Goal: Find specific page/section: Find specific page/section

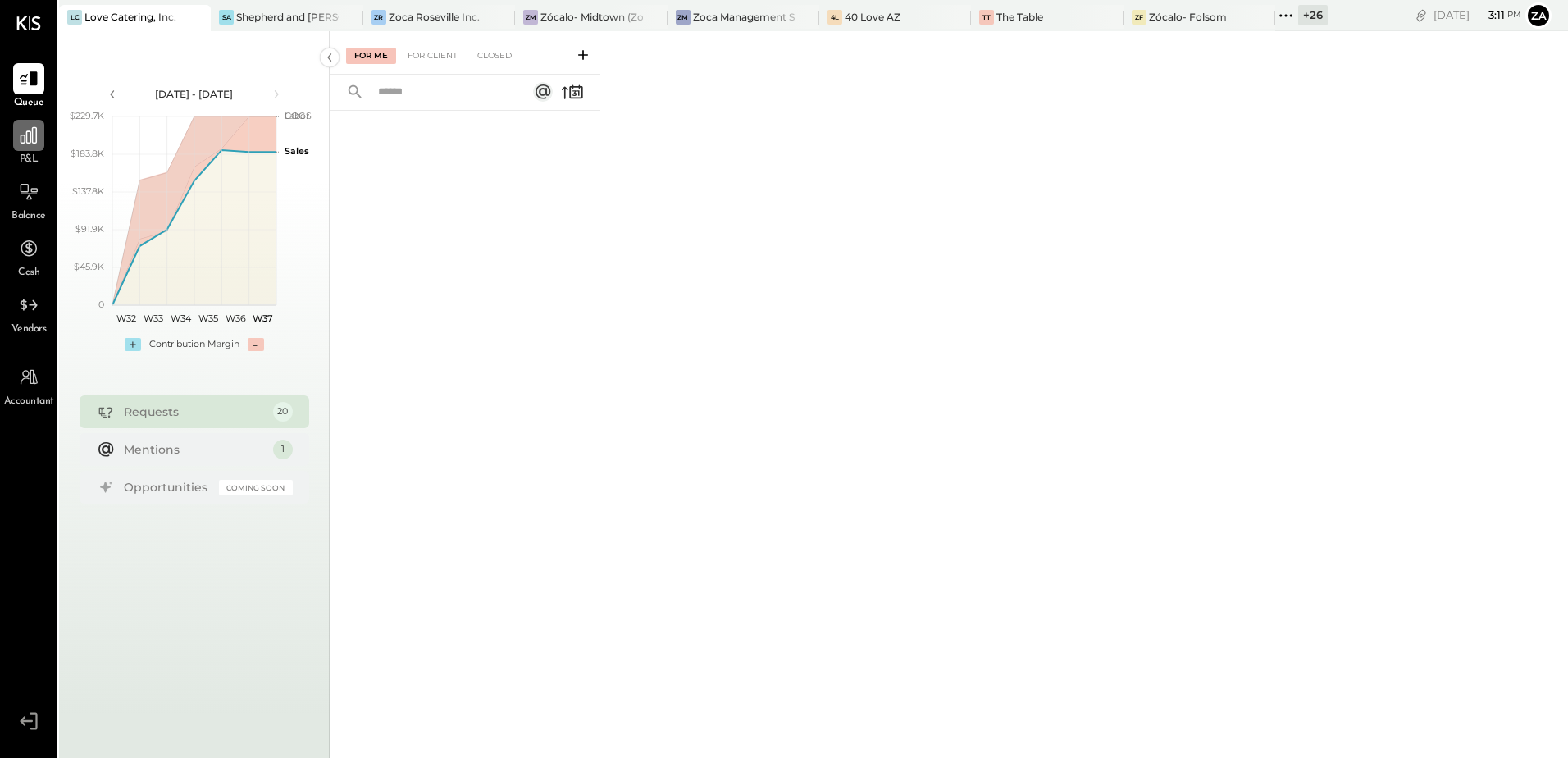
click at [32, 146] on icon at bounding box center [28, 135] width 22 height 22
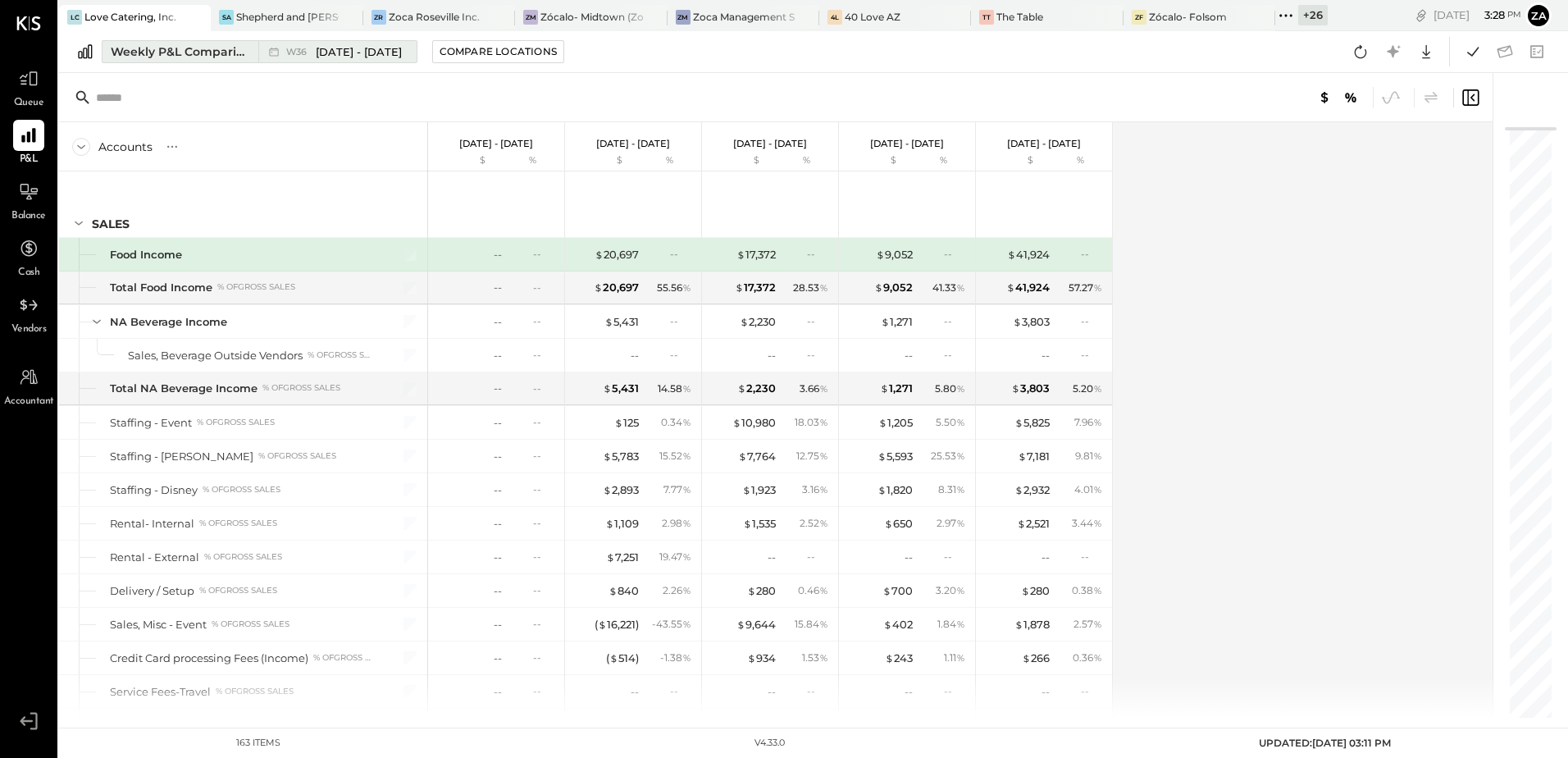
click at [214, 55] on div "Weekly P&L Comparison" at bounding box center [180, 51] width 138 height 16
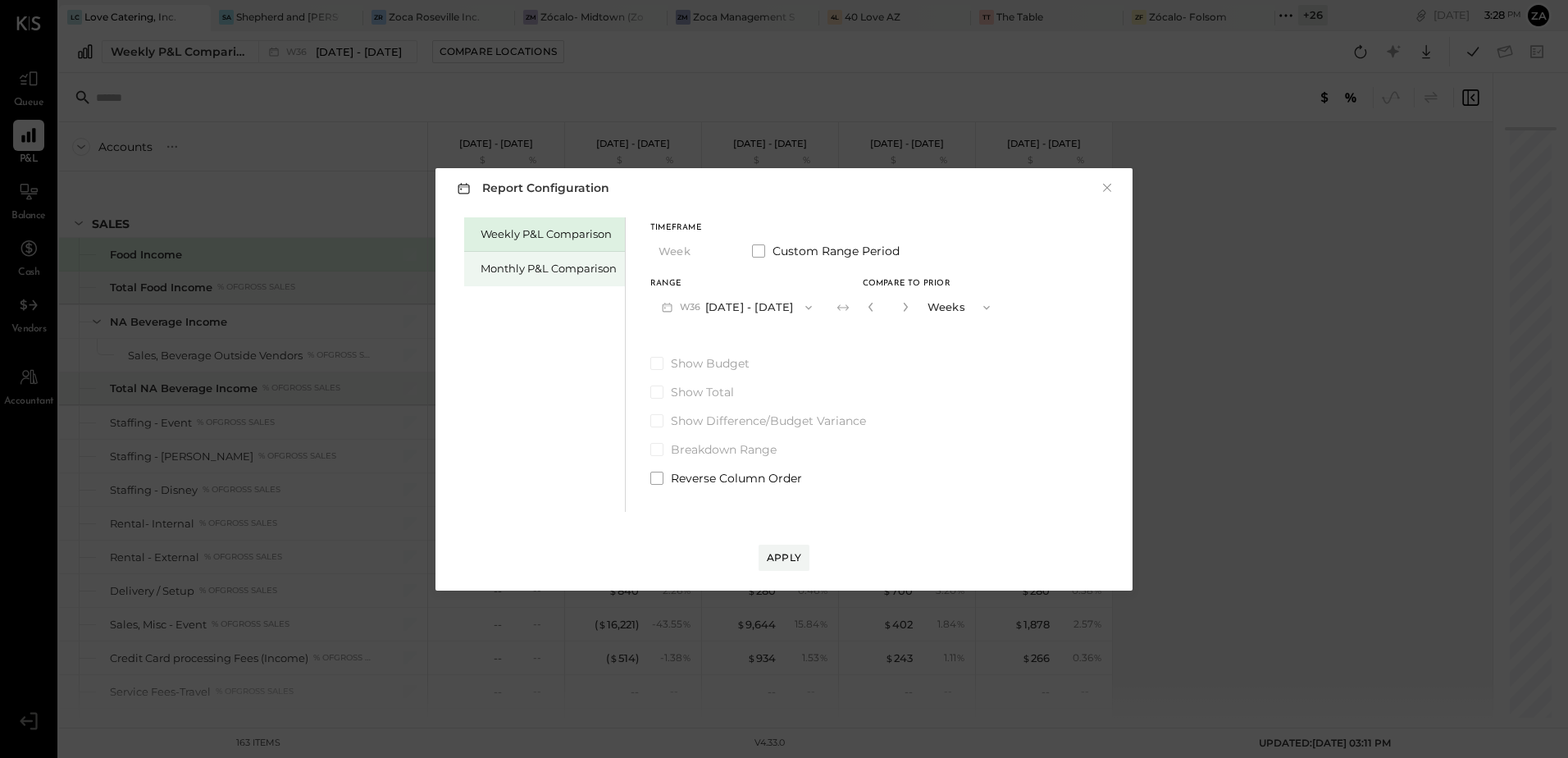
click at [516, 278] on div "Monthly P&L Comparison" at bounding box center [544, 269] width 161 height 35
click at [1113, 189] on button "×" at bounding box center [1107, 187] width 15 height 16
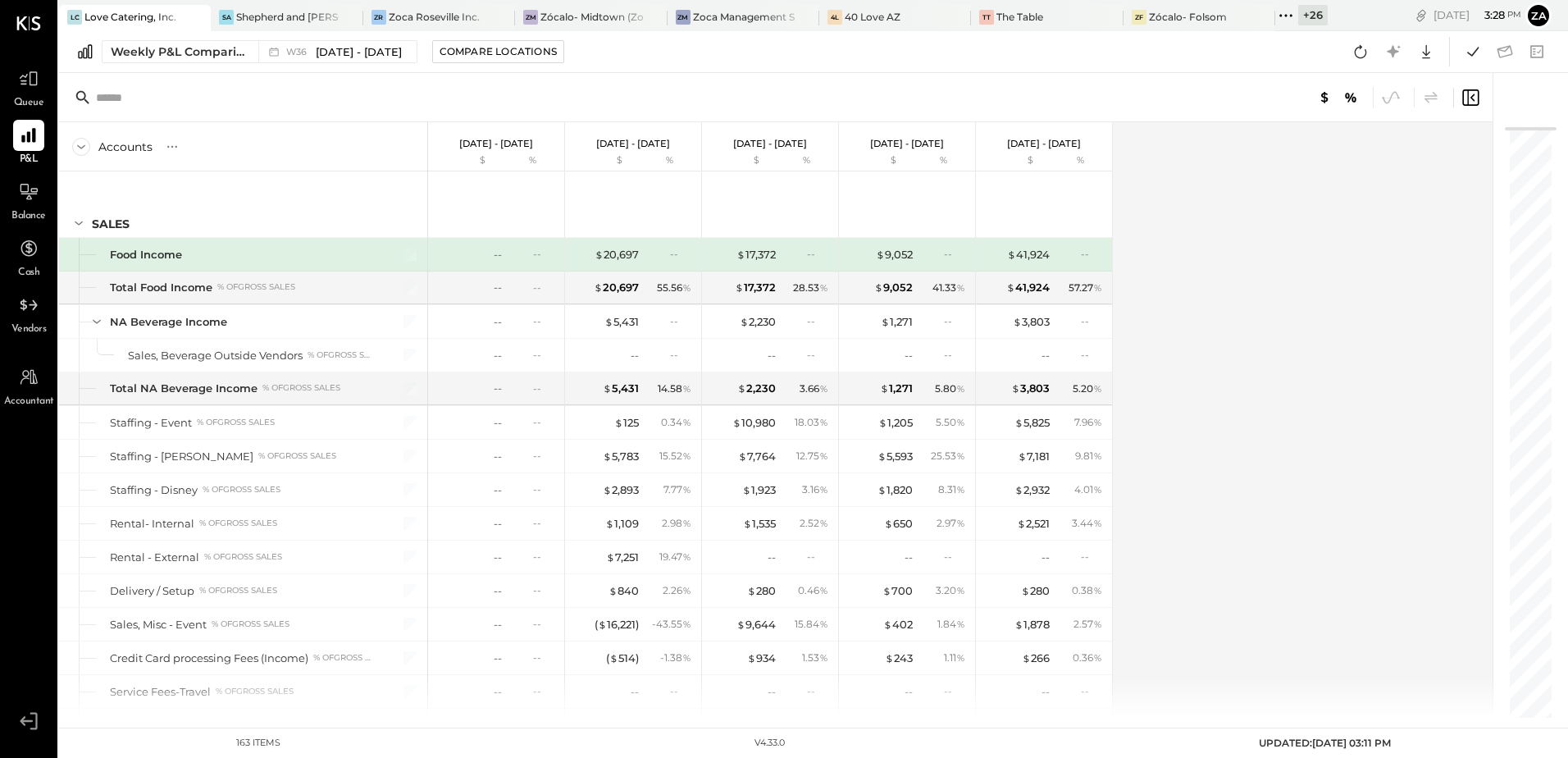
click at [1319, 204] on div "Accounts S % GL [DATE] - [DATE] $ % [DATE] - [DATE] $ % [DATE] - [DATE] $ % [DA…" at bounding box center [776, 419] width 1435 height 595
click at [29, 93] on div at bounding box center [28, 78] width 31 height 31
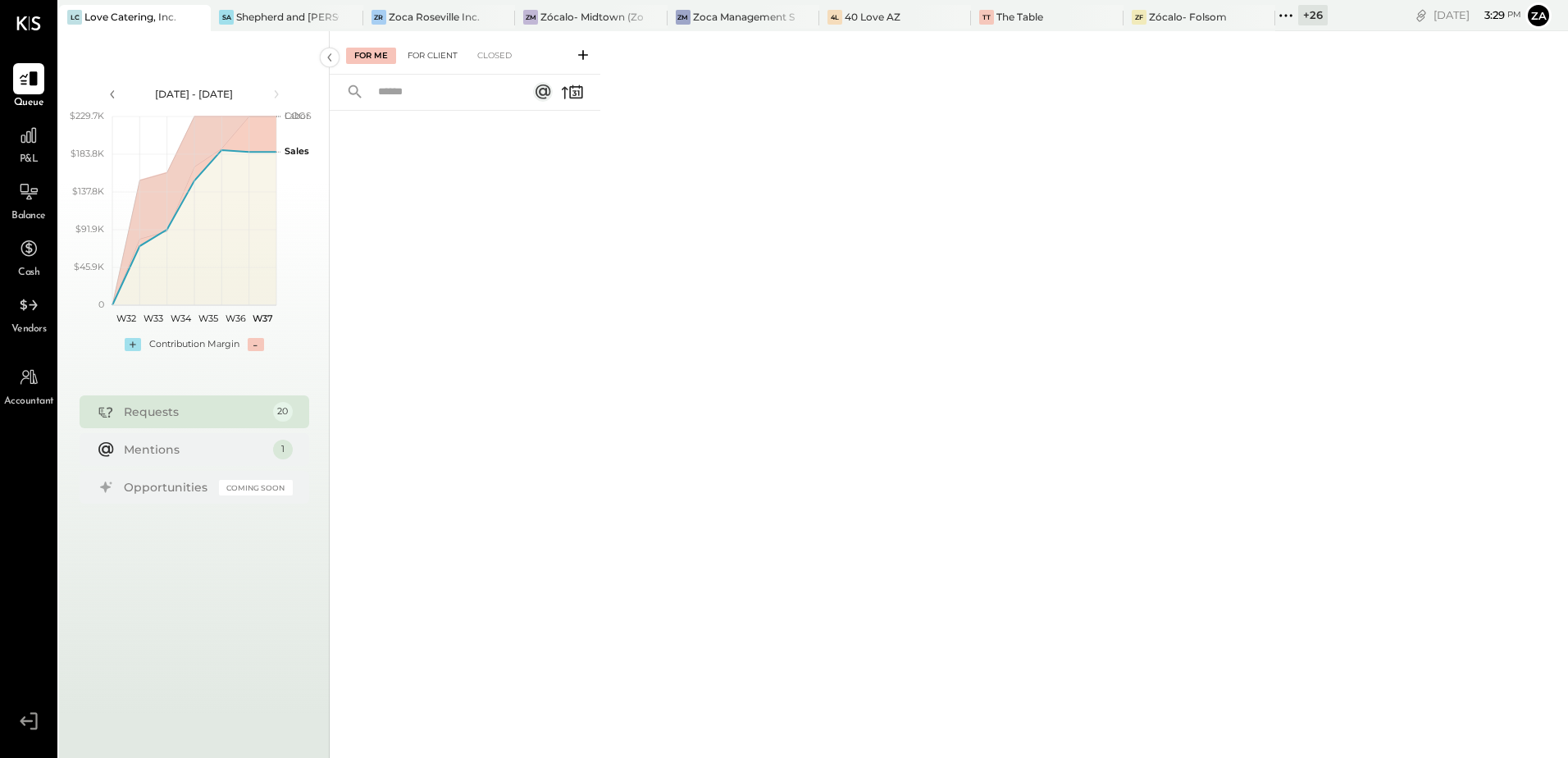
click at [436, 53] on div "For Client" at bounding box center [432, 55] width 67 height 16
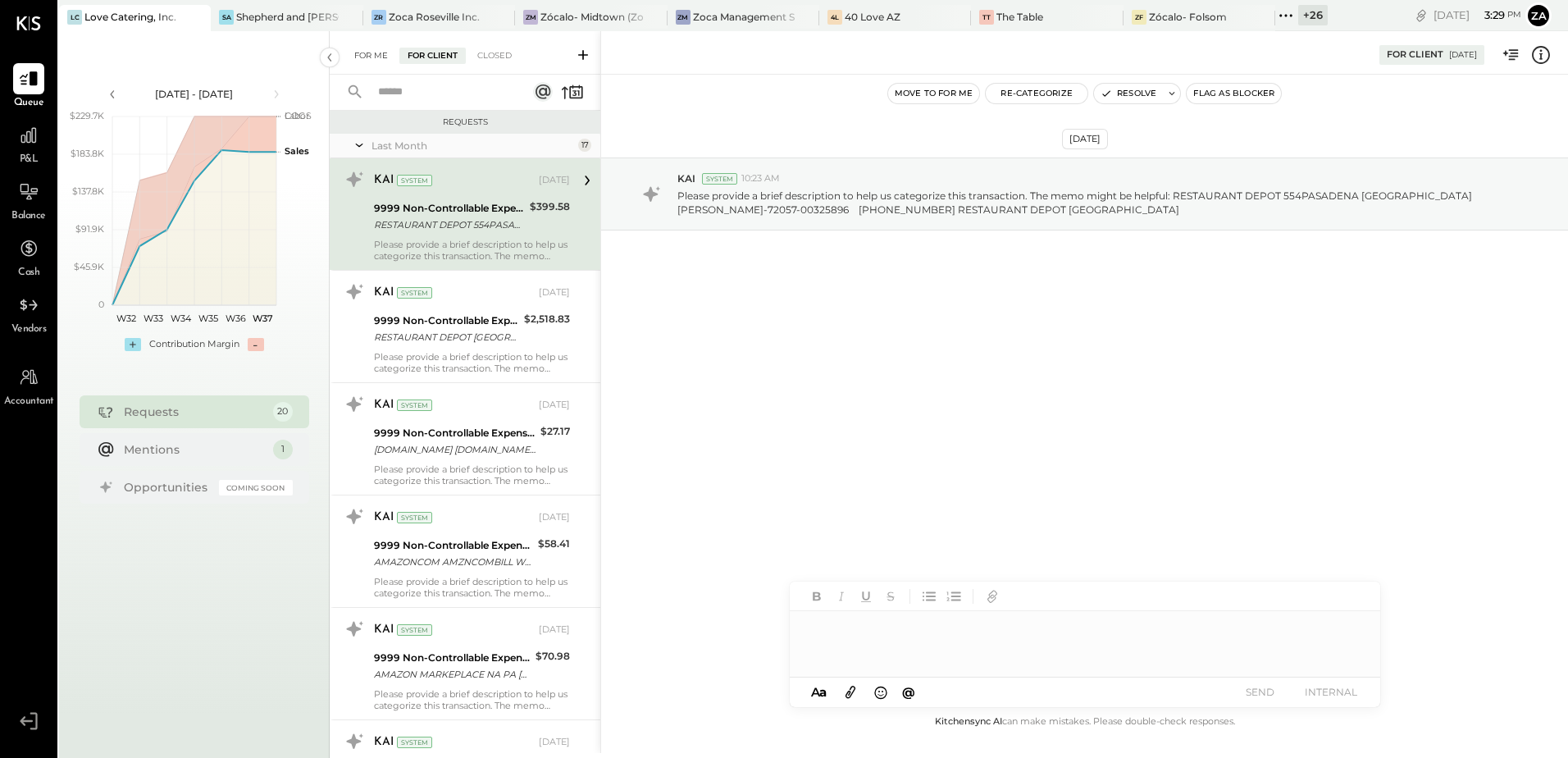
click at [369, 57] on div "For Me" at bounding box center [370, 55] width 50 height 16
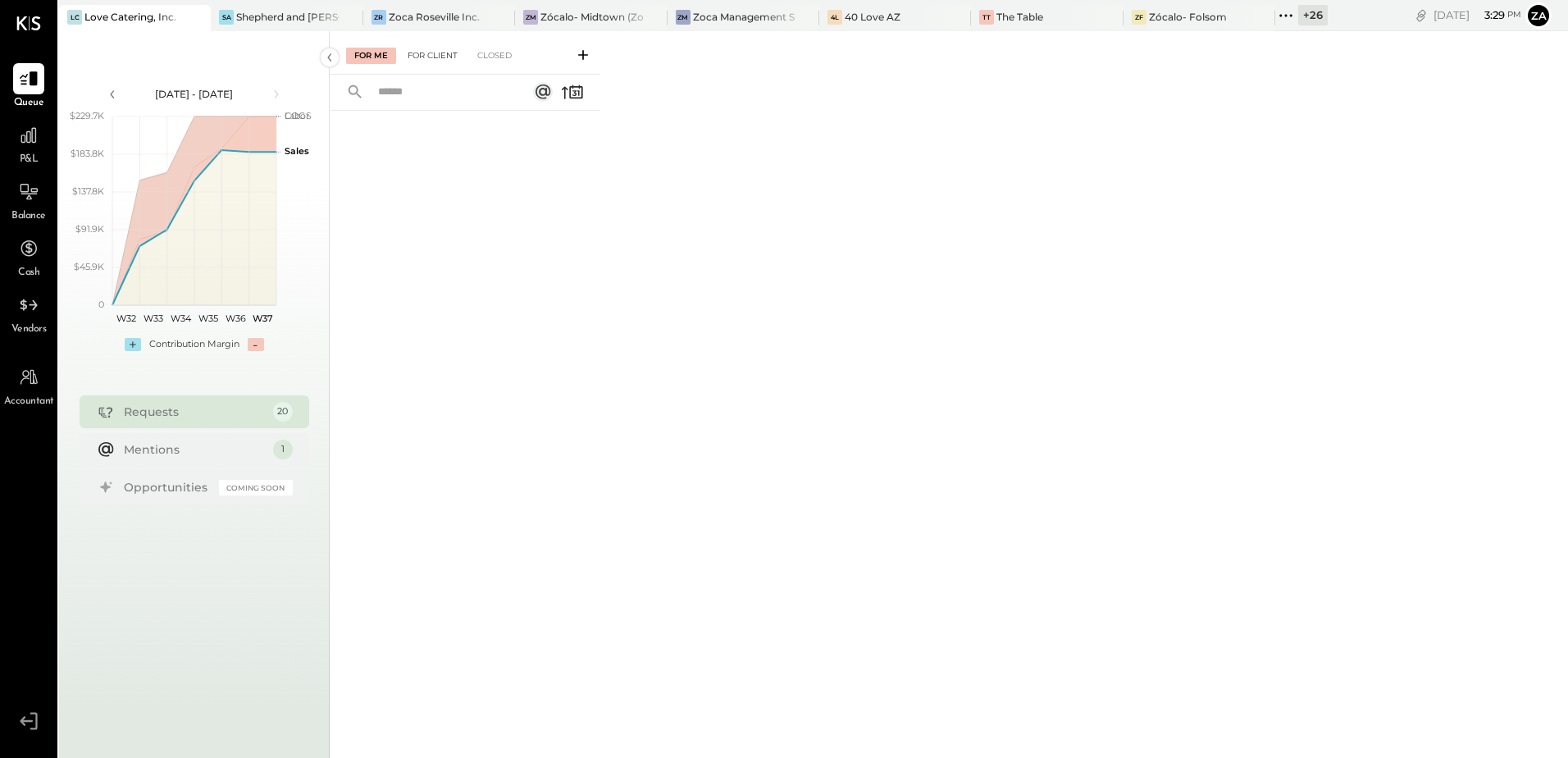
click at [424, 55] on div "For Client" at bounding box center [432, 55] width 67 height 16
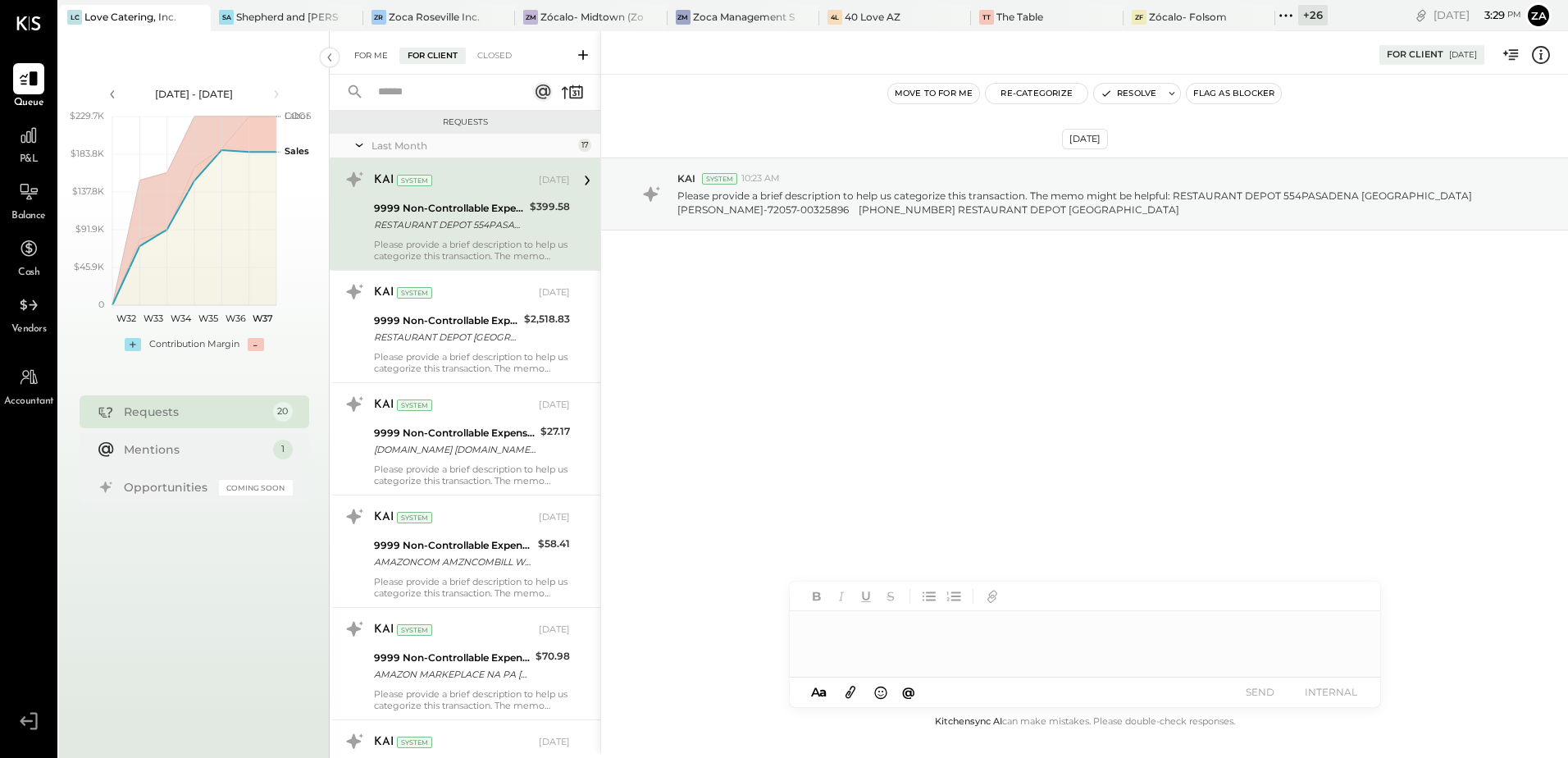
click at [352, 48] on div "For Me" at bounding box center [370, 55] width 50 height 16
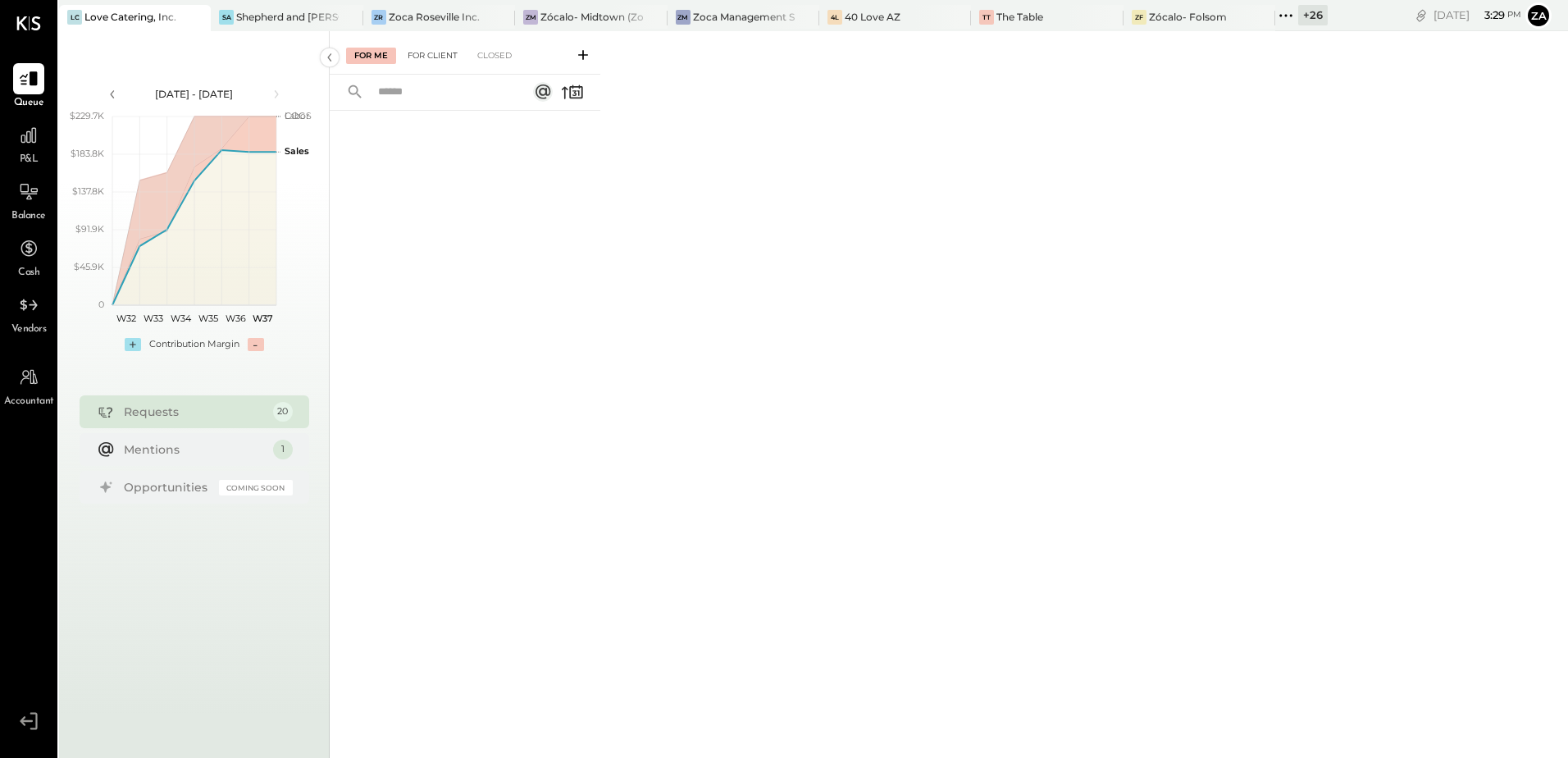
click at [427, 56] on div "For Client" at bounding box center [432, 55] width 67 height 16
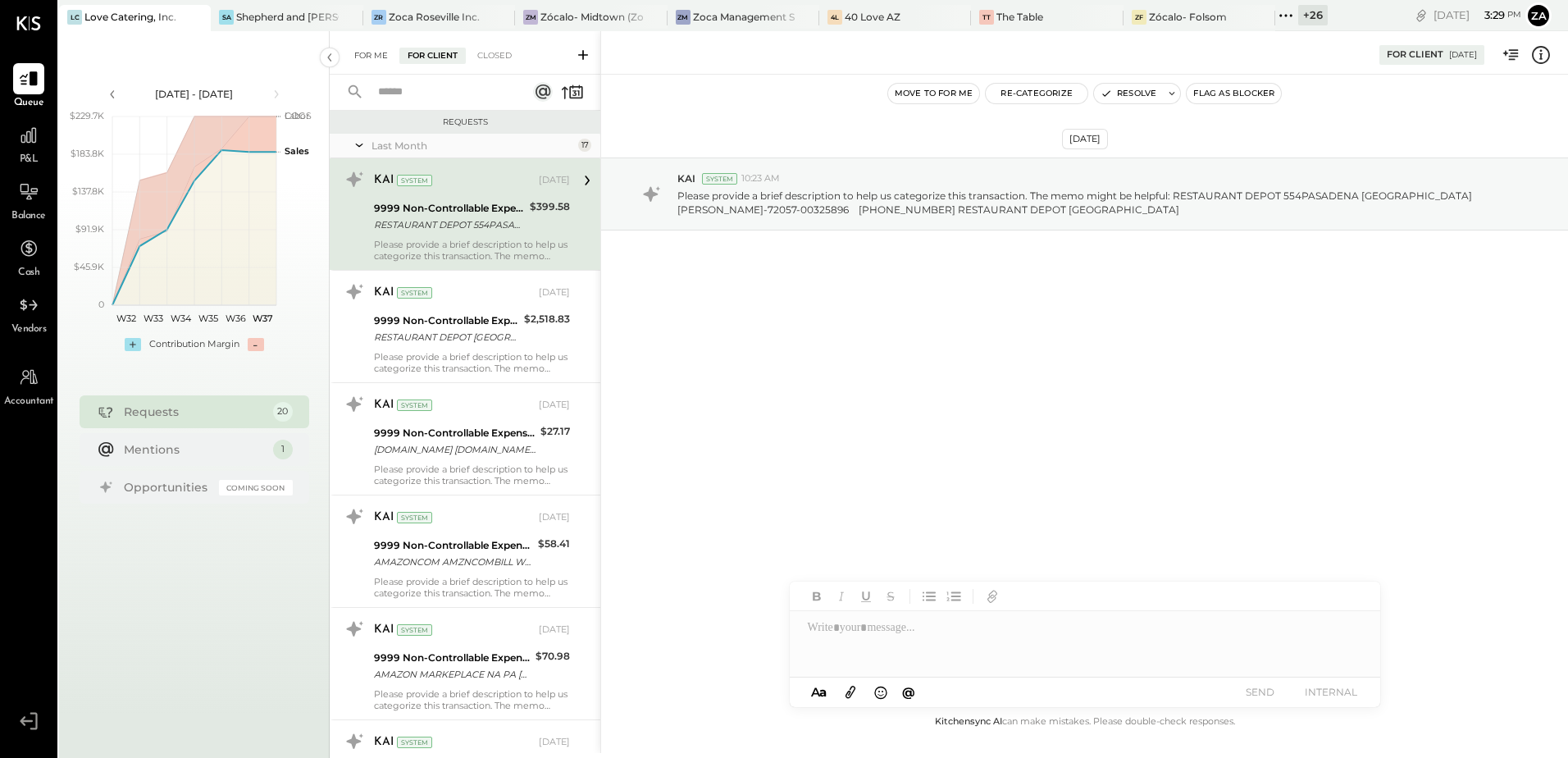
click at [371, 56] on div "For Me" at bounding box center [370, 55] width 50 height 16
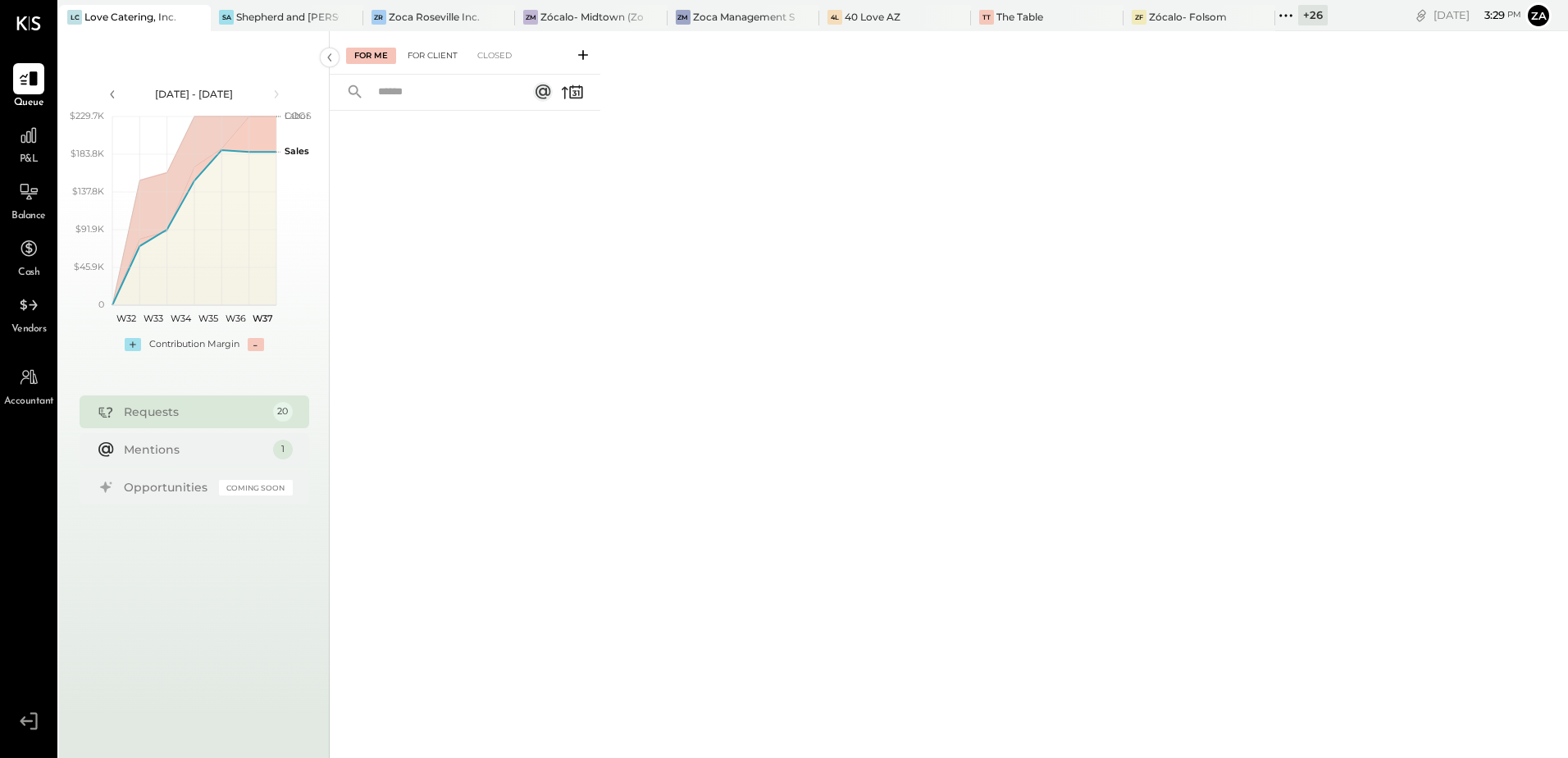
click at [426, 57] on div "For Client" at bounding box center [432, 55] width 67 height 16
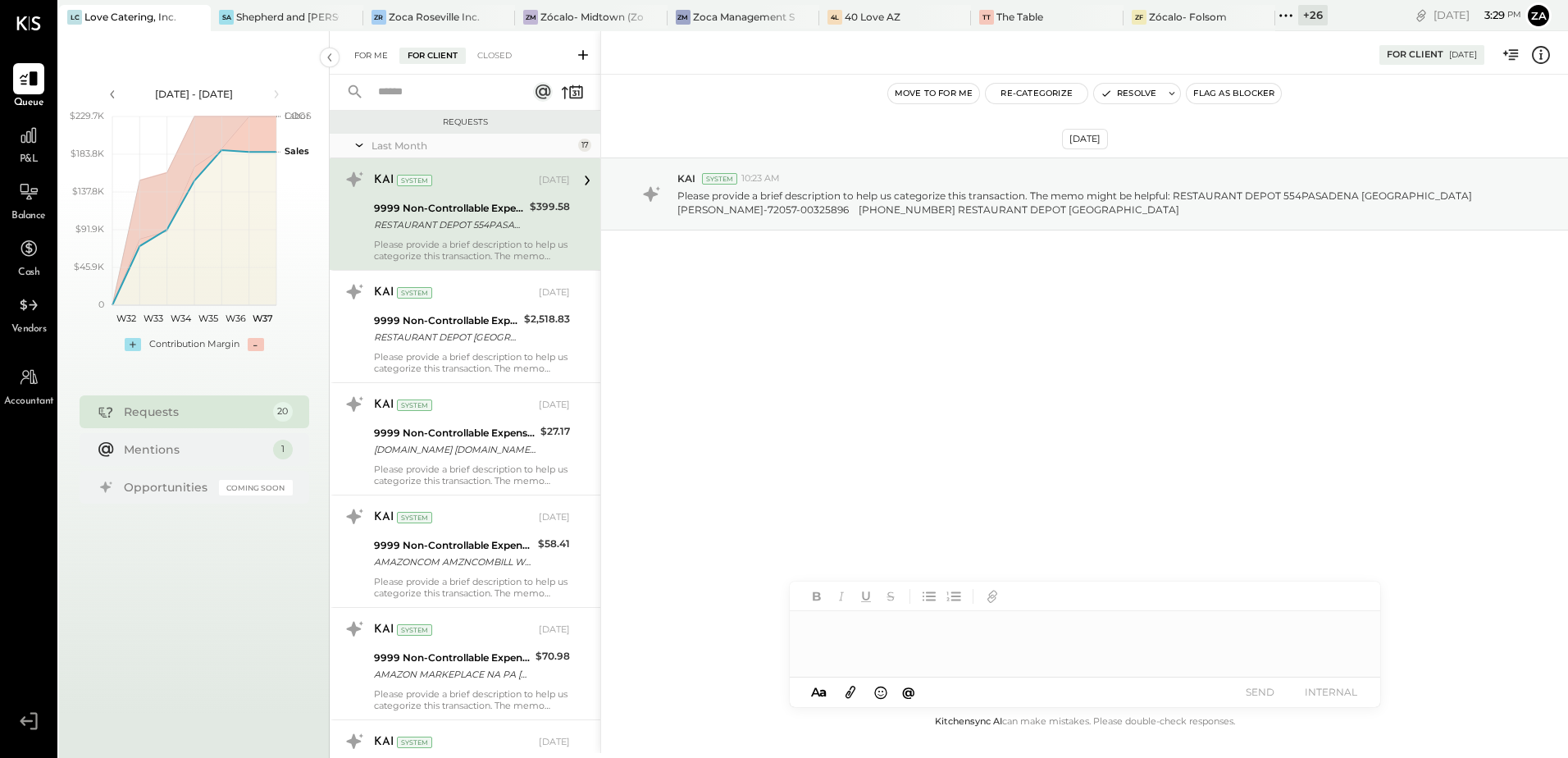
click at [375, 54] on div "For Me" at bounding box center [370, 55] width 50 height 16
